Goal: Task Accomplishment & Management: Complete application form

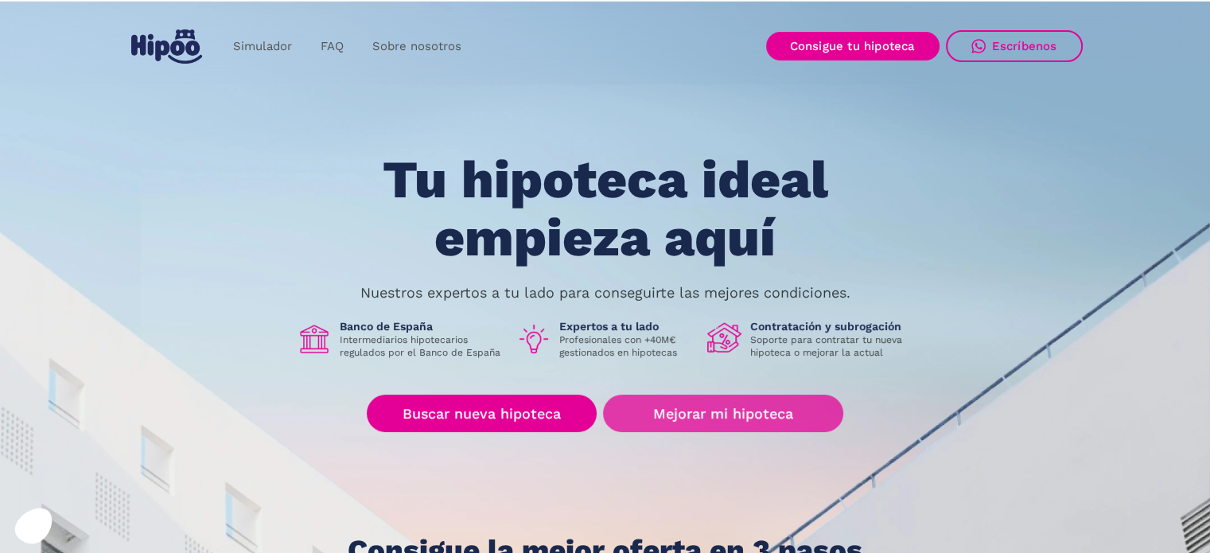
click at [716, 406] on link "Mejorar mi hipoteca" at bounding box center [722, 413] width 239 height 37
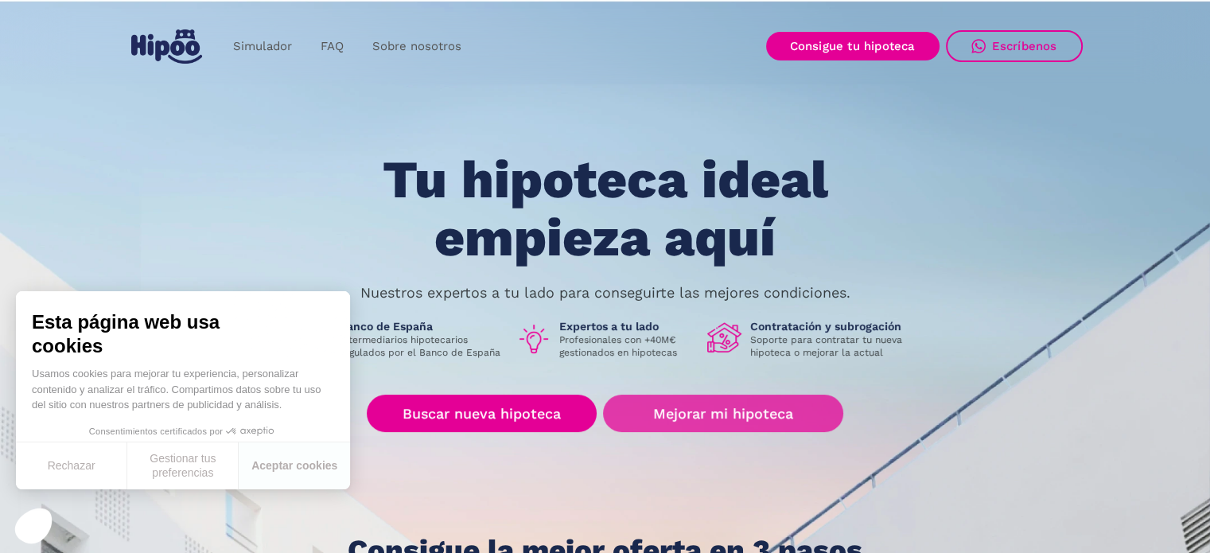
click at [714, 416] on link "Mejorar mi hipoteca" at bounding box center [722, 413] width 239 height 37
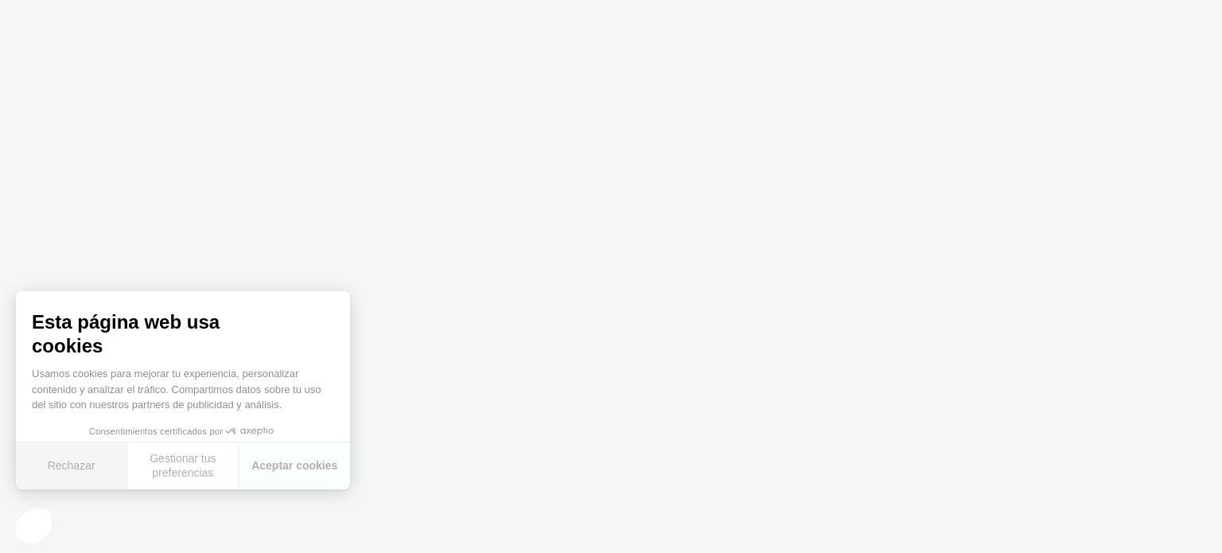
click at [76, 473] on button "Rechazar" at bounding box center [71, 465] width 111 height 47
